Goal: Task Accomplishment & Management: Use online tool/utility

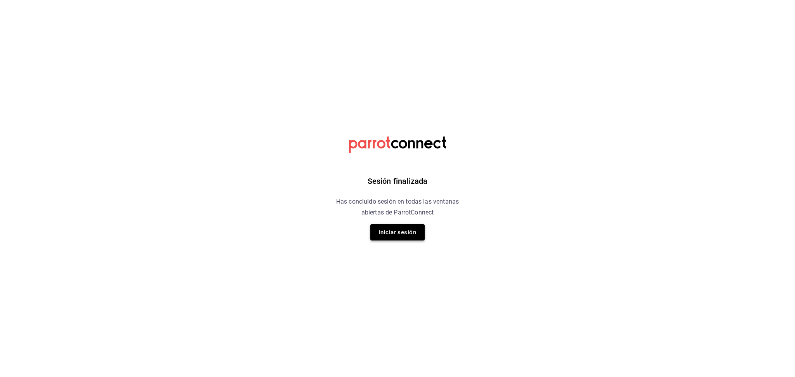
click at [407, 225] on button "Iniciar sesión" at bounding box center [397, 232] width 54 height 16
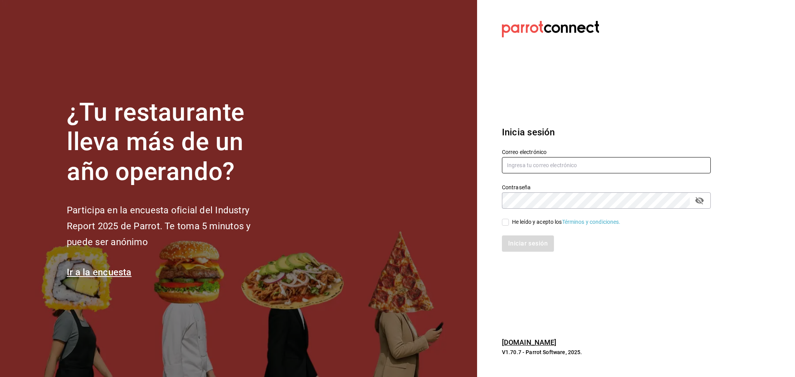
type input "leslie.rojas@grupocosteno.com"
click at [532, 223] on div "He leído y acepto los Términos y condiciones." at bounding box center [566, 222] width 109 height 8
click at [509, 223] on input "He leído y acepto los Términos y condiciones." at bounding box center [505, 222] width 7 height 7
checkbox input "true"
click at [528, 238] on button "Iniciar sesión" at bounding box center [528, 244] width 53 height 16
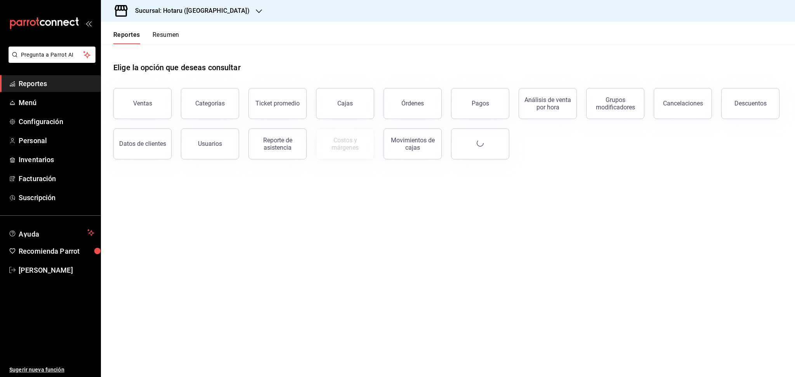
click at [186, 14] on h3 "Sucursal: Hotaru ([GEOGRAPHIC_DATA])" at bounding box center [189, 10] width 121 height 9
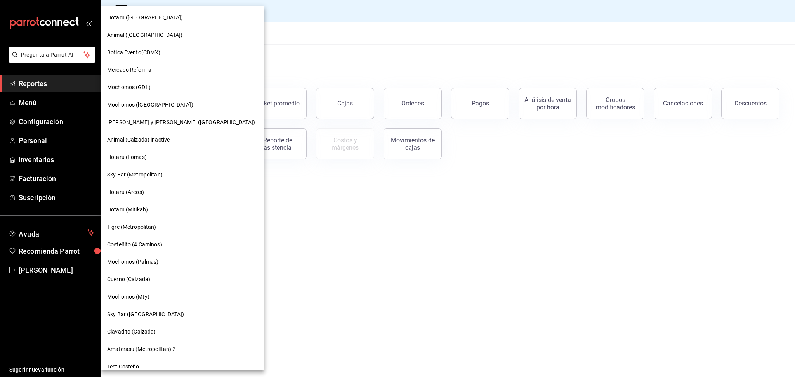
click at [156, 292] on div "Mochomos (Mty)" at bounding box center [182, 297] width 163 height 17
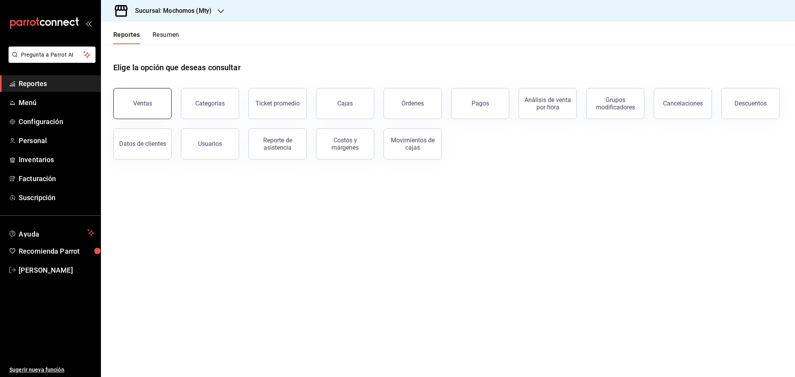
click at [156, 107] on button "Ventas" at bounding box center [142, 103] width 58 height 31
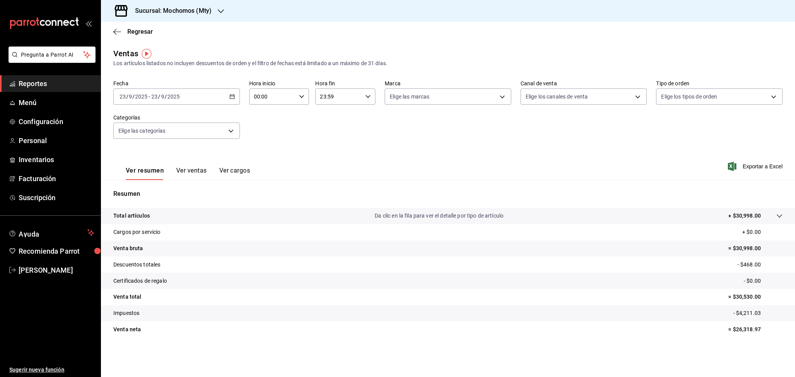
click at [233, 97] on icon "button" at bounding box center [232, 96] width 5 height 5
click at [151, 188] on span "Rango de fechas" at bounding box center [150, 190] width 60 height 8
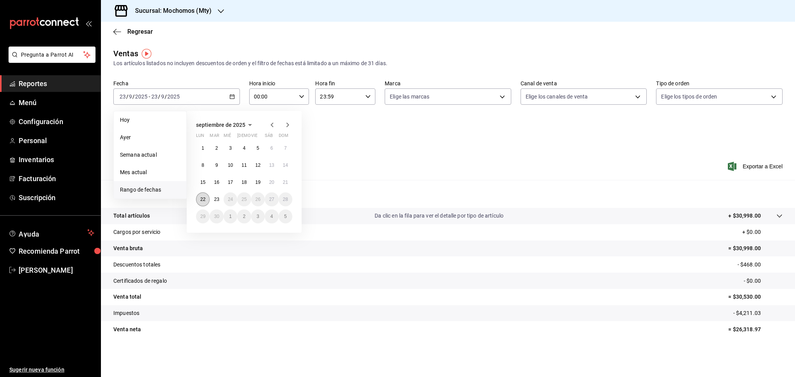
click at [203, 200] on abbr "22" at bounding box center [202, 199] width 5 height 5
click at [213, 197] on button "23" at bounding box center [217, 200] width 14 height 14
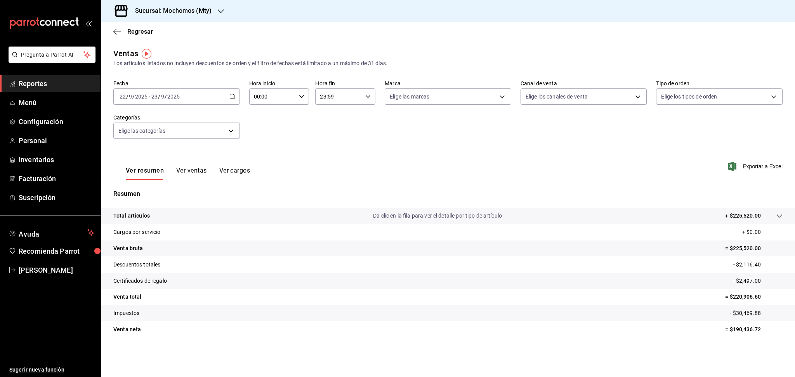
click at [307, 96] on div "00:00 Hora inicio" at bounding box center [279, 97] width 60 height 16
click at [264, 139] on span "05" at bounding box center [265, 140] width 18 height 6
type input "05:00"
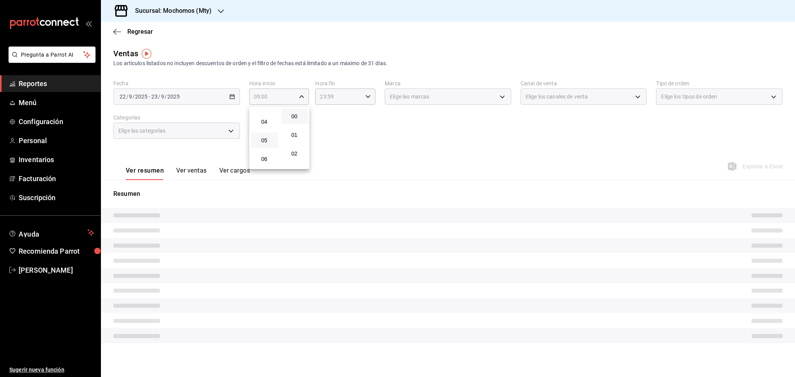
click at [362, 94] on div at bounding box center [397, 188] width 795 height 377
click at [364, 95] on div "23:59 Hora fin" at bounding box center [345, 97] width 60 height 16
click at [361, 115] on span "00" at bounding box center [361, 116] width 18 height 6
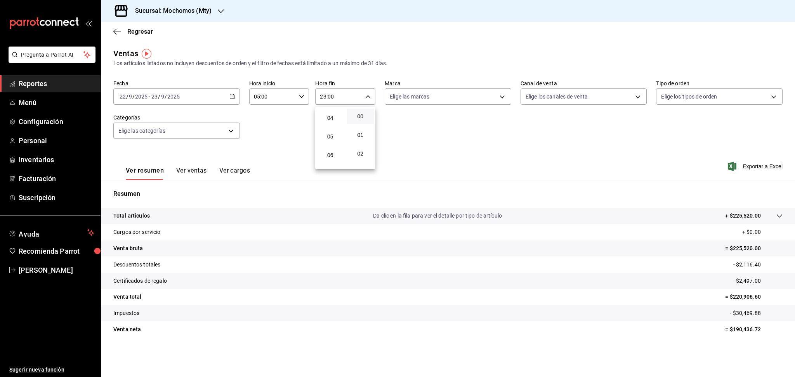
scroll to position [69, 0]
click at [326, 139] on span "05" at bounding box center [331, 140] width 18 height 6
type input "05:00"
click at [437, 140] on div at bounding box center [397, 188] width 795 height 377
click at [345, 95] on input "05:00" at bounding box center [338, 97] width 47 height 16
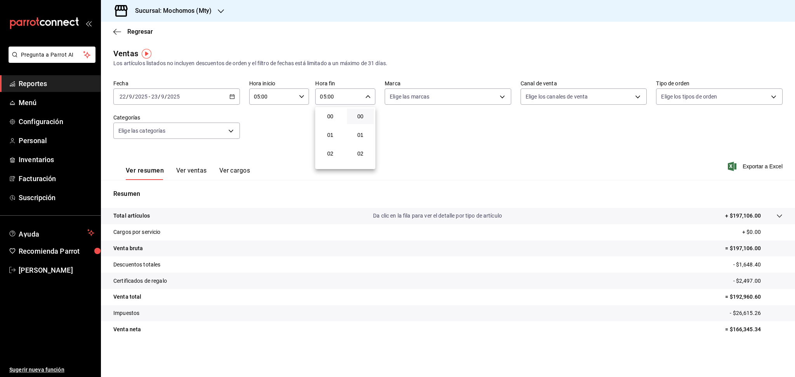
scroll to position [93, 0]
click at [331, 115] on span "05" at bounding box center [331, 116] width 18 height 6
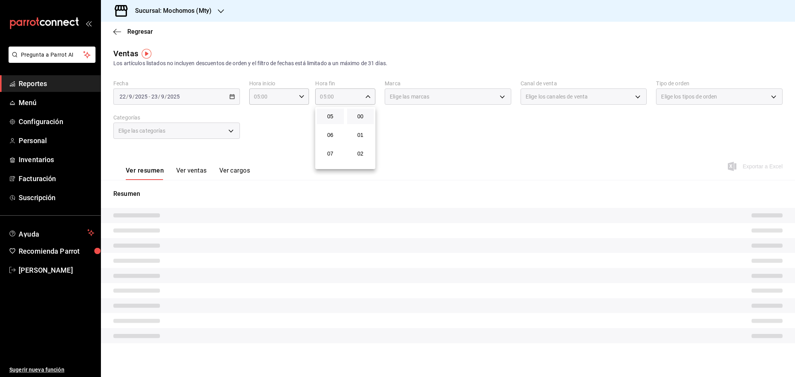
click at [460, 126] on div at bounding box center [397, 188] width 795 height 377
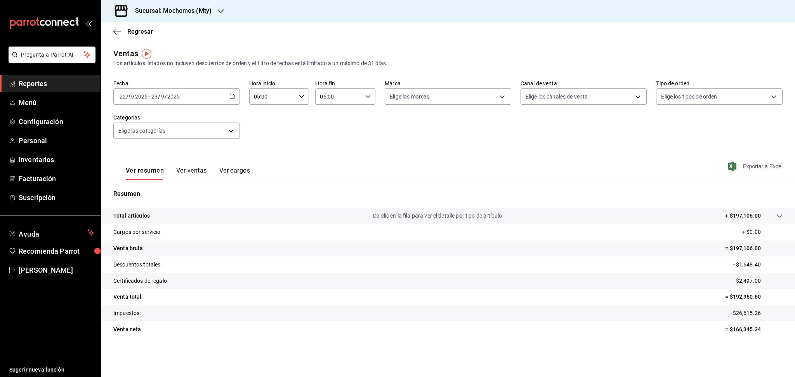
click at [739, 170] on span "Exportar a Excel" at bounding box center [756, 166] width 53 height 9
